Goal: Task Accomplishment & Management: Use online tool/utility

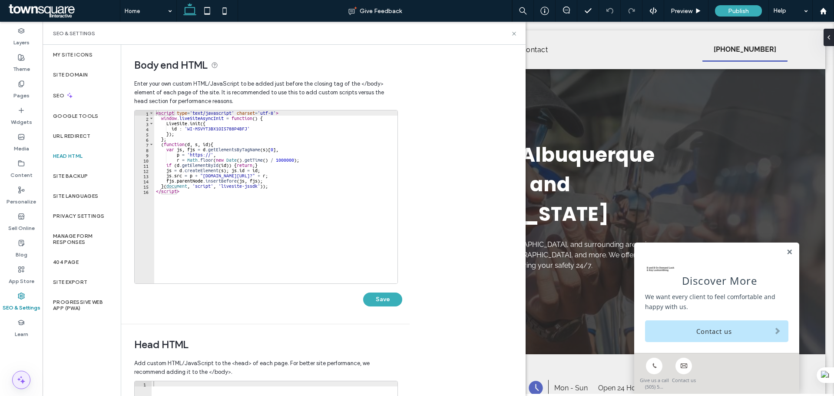
click at [26, 378] on icon at bounding box center [21, 379] width 10 height 10
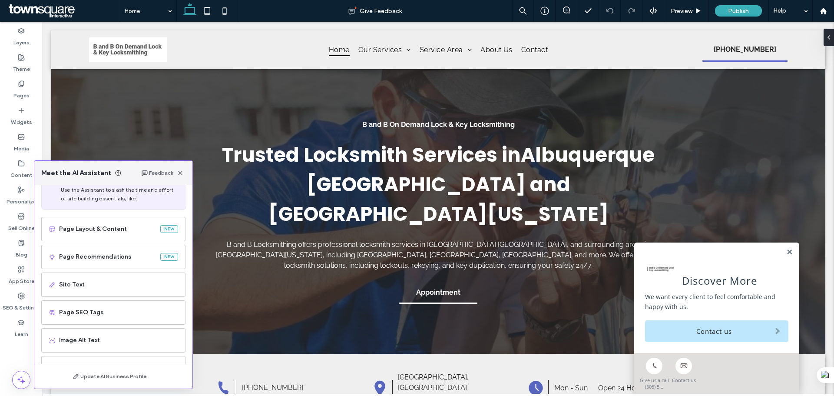
scroll to position [55, 0]
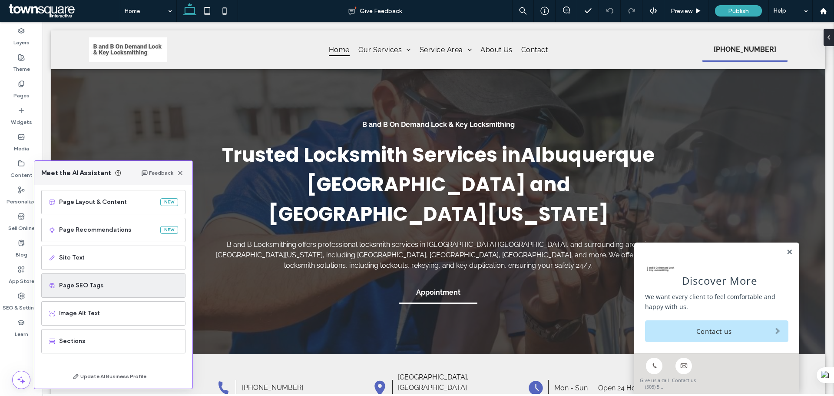
click at [106, 289] on span "Page SEO Tags" at bounding box center [118, 285] width 119 height 9
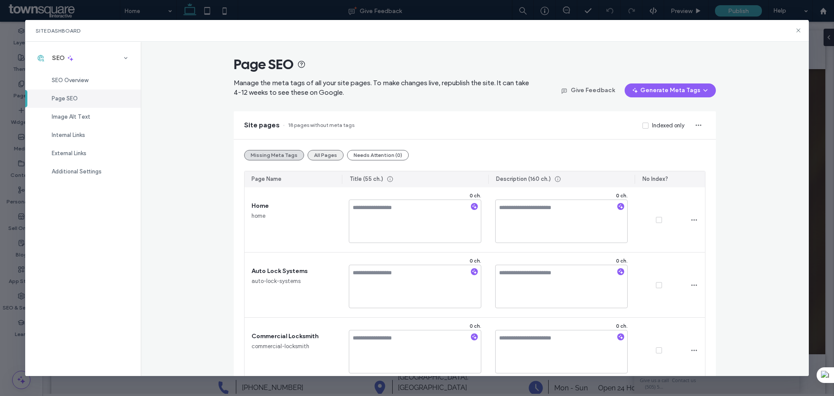
click at [316, 152] on button "All Pages" at bounding box center [325, 155] width 36 height 10
click at [317, 125] on span "This site has 18 pages in total" at bounding box center [320, 125] width 74 height 10
drag, startPoint x: 794, startPoint y: 27, endPoint x: 797, endPoint y: 31, distance: 4.6
click at [794, 28] on div "Site Dashboard" at bounding box center [417, 31] width 784 height 22
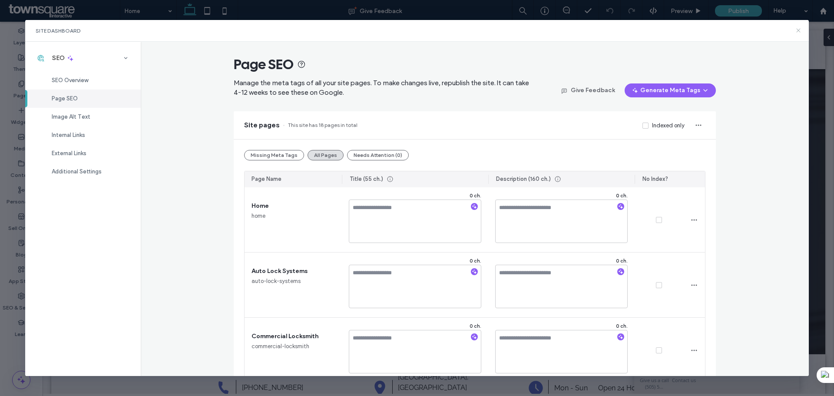
click at [797, 31] on icon at bounding box center [798, 30] width 7 height 7
